Goal: Book appointment/travel/reservation

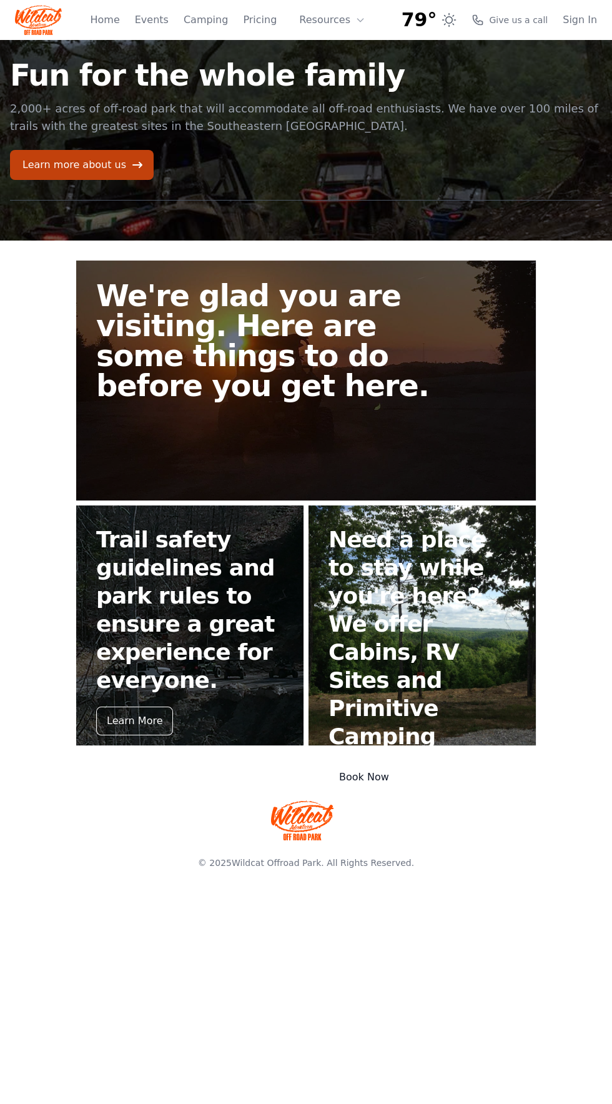
click at [382, 763] on div "Book Now" at bounding box center [364, 777] width 71 height 29
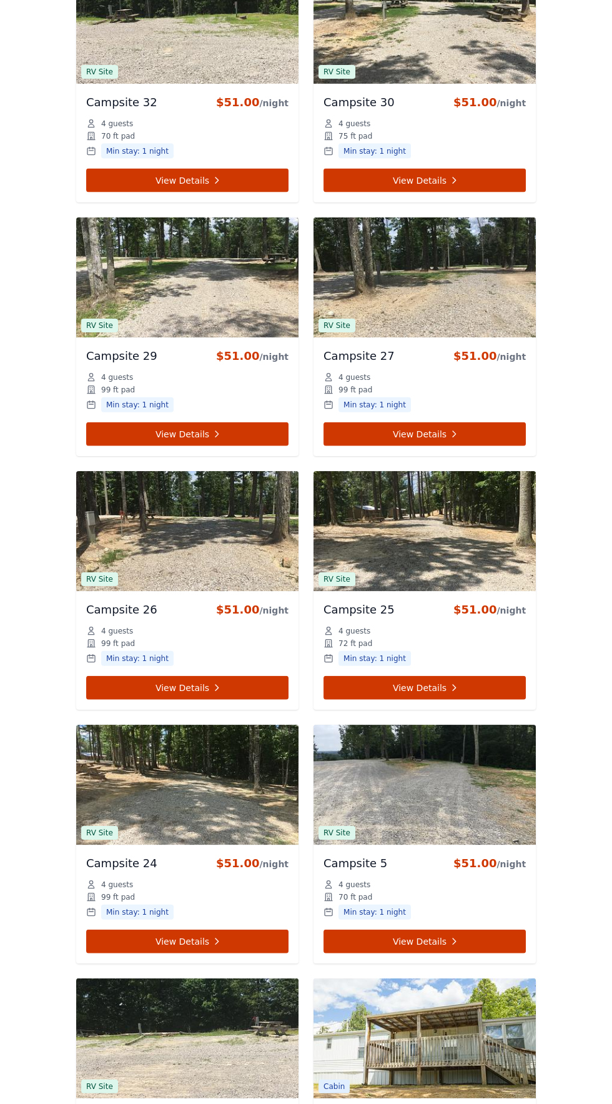
scroll to position [3911, 0]
